Goal: Task Accomplishment & Management: Use online tool/utility

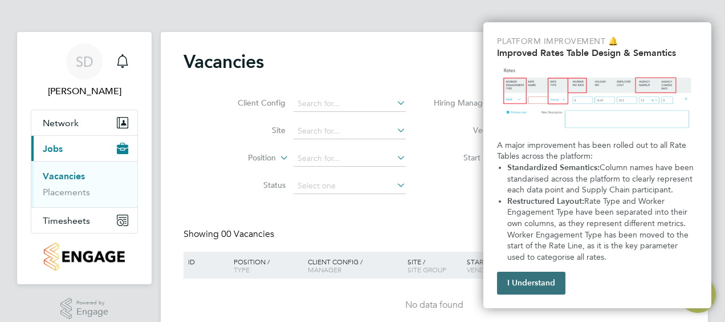
click at [530, 282] on button "I Understand" at bounding box center [531, 282] width 68 height 23
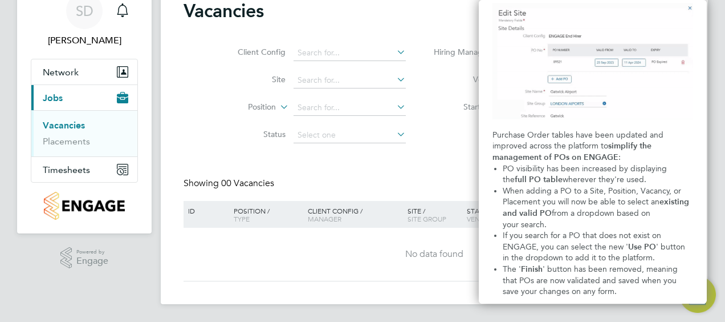
scroll to position [90, 0]
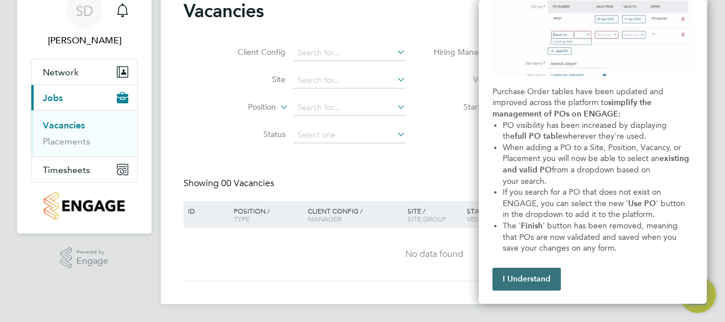
click at [542, 284] on button "I Understand" at bounding box center [527, 278] width 68 height 23
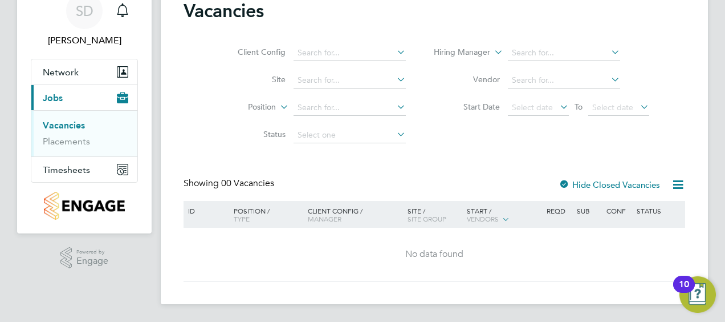
click at [692, 289] on div "10" at bounding box center [684, 283] width 22 height 17
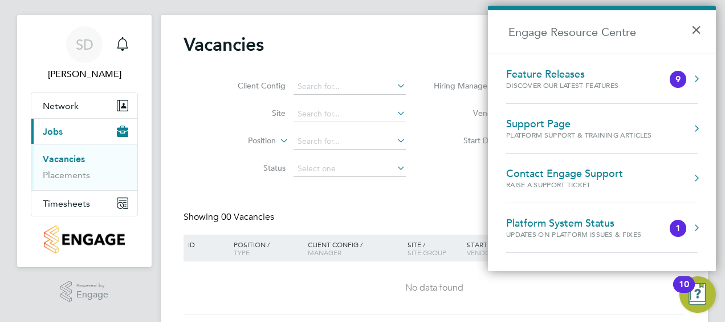
scroll to position [0, 0]
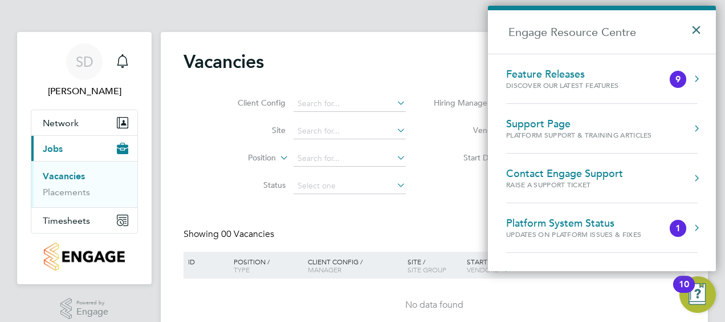
click at [698, 30] on button "×" at bounding box center [699, 26] width 17 height 25
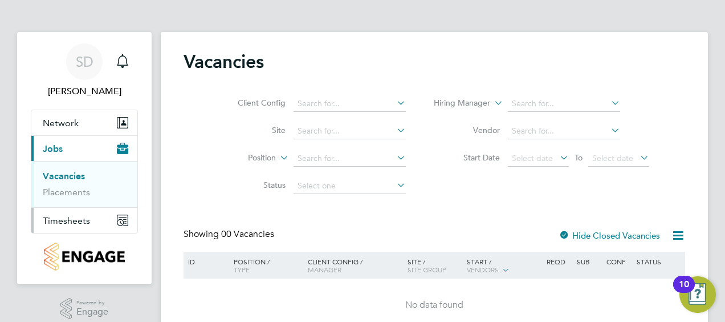
click at [71, 219] on span "Timesheets" at bounding box center [66, 220] width 47 height 11
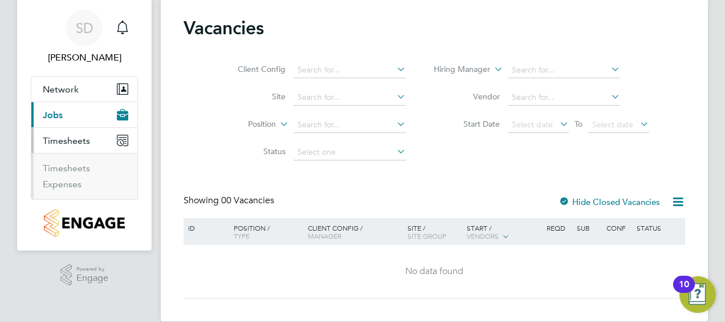
scroll to position [51, 0]
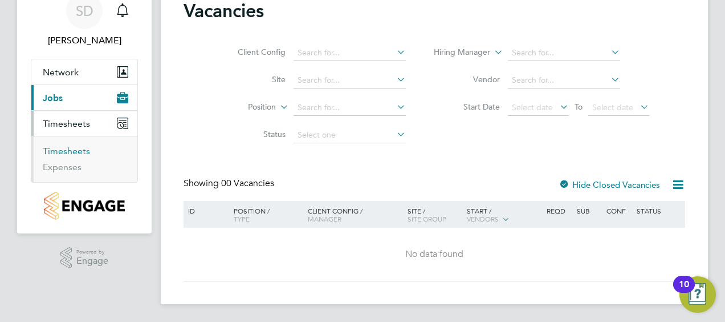
click at [60, 149] on link "Timesheets" at bounding box center [66, 150] width 47 height 11
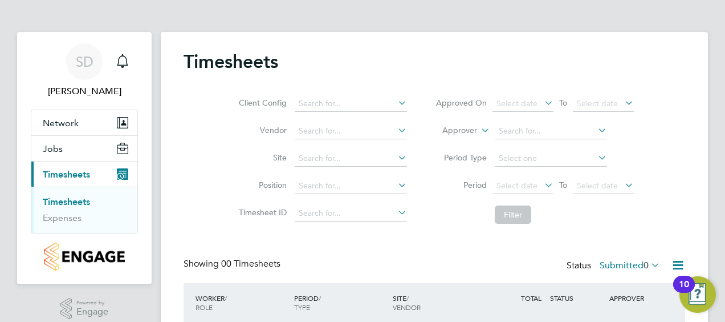
click at [396, 100] on icon at bounding box center [396, 103] width 0 height 16
type input "b"
type input "bovi"
click at [396, 99] on icon at bounding box center [396, 103] width 0 height 16
click at [396, 131] on icon at bounding box center [396, 130] width 0 height 16
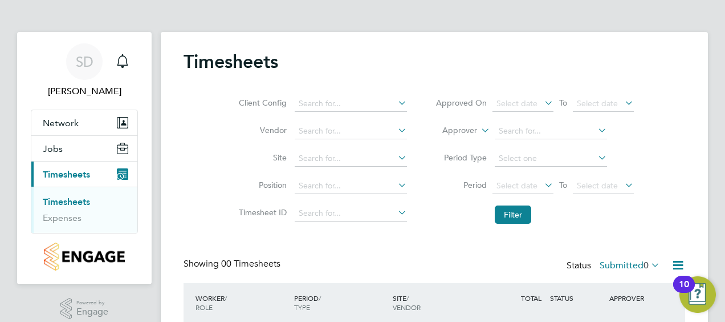
click at [252, 162] on label "Site" at bounding box center [261, 157] width 51 height 10
click at [372, 157] on input at bounding box center [351, 159] width 112 height 16
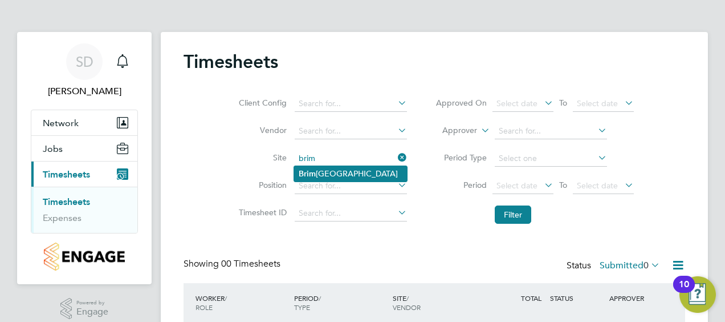
click at [350, 173] on li "Brim [GEOGRAPHIC_DATA]" at bounding box center [350, 173] width 113 height 15
type input "[GEOGRAPHIC_DATA]"
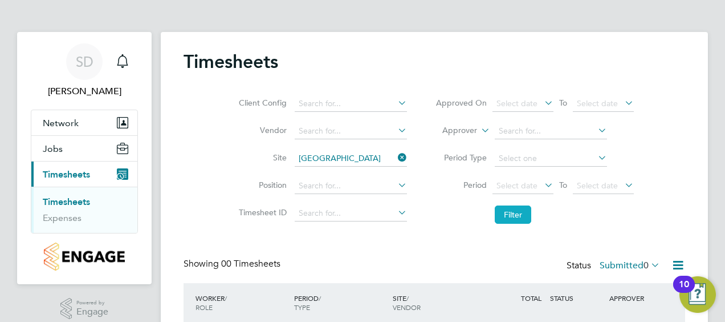
click at [512, 214] on button "Filter" at bounding box center [513, 214] width 36 height 18
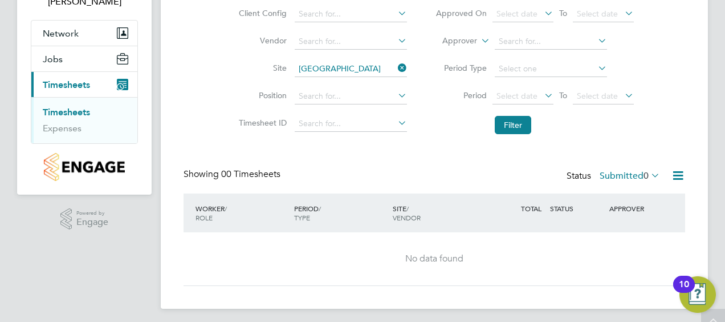
scroll to position [94, 0]
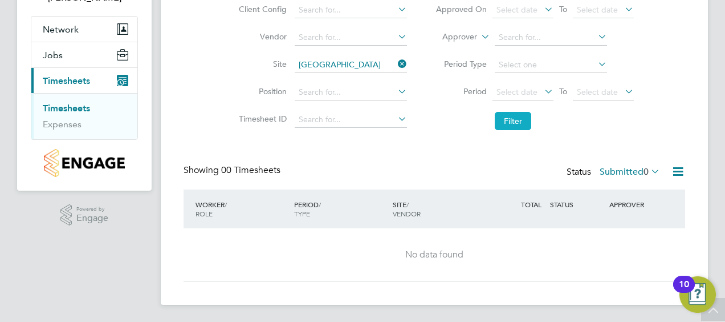
click at [517, 129] on button "Filter" at bounding box center [513, 121] width 36 height 18
click at [517, 122] on button "Filter" at bounding box center [513, 121] width 36 height 18
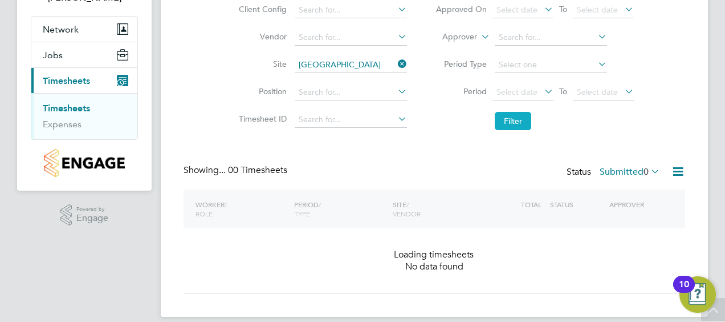
click at [517, 122] on button "Filter" at bounding box center [513, 121] width 36 height 18
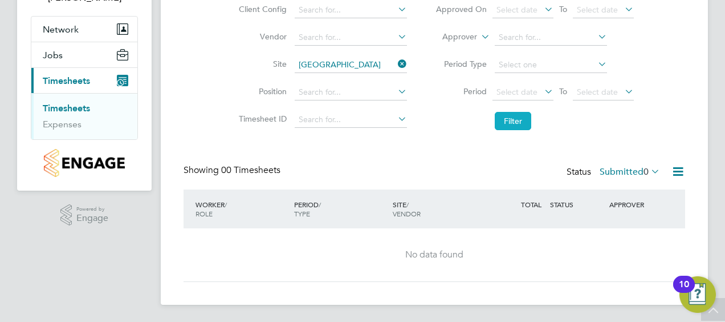
click at [517, 122] on button "Filter" at bounding box center [513, 121] width 36 height 18
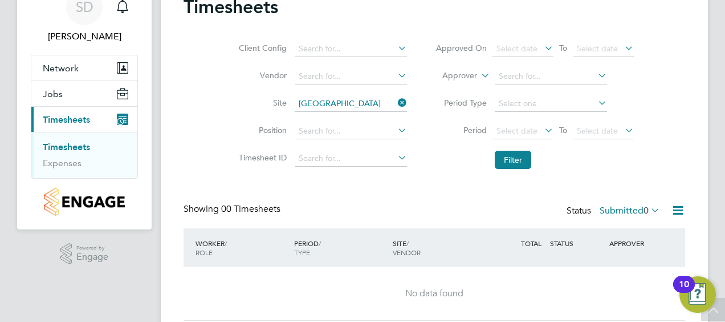
scroll to position [36, 0]
